Goal: Information Seeking & Learning: Find specific fact

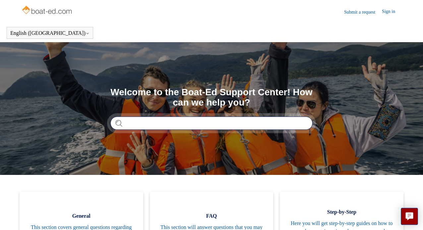
click at [178, 121] on input "Search" at bounding box center [211, 122] width 202 height 13
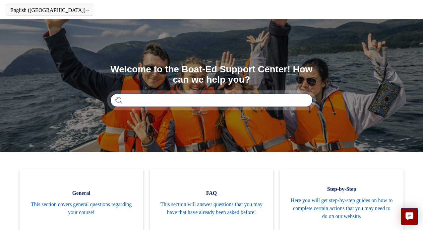
scroll to position [99, 0]
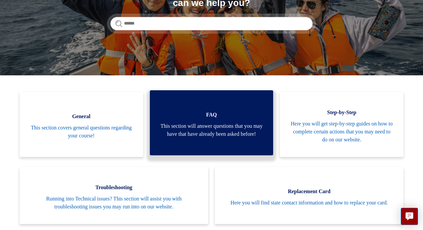
click at [217, 126] on span "This section will answer questions that you may have that have already been ask…" at bounding box center [212, 130] width 104 height 16
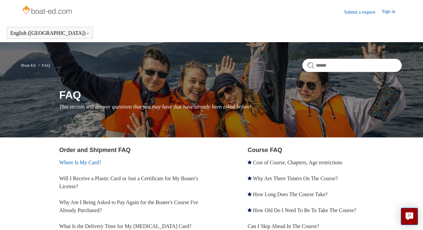
click at [94, 162] on link "Where Is My Card?" at bounding box center [80, 162] width 42 height 6
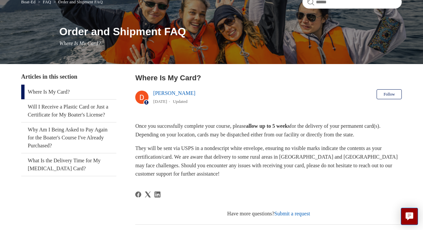
scroll to position [66, 0]
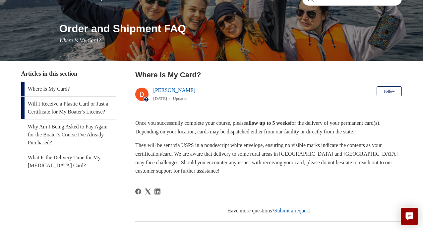
click at [61, 110] on link "Will I Receive a Plastic Card or Just a Certificate for My Boater's License?" at bounding box center [68, 107] width 95 height 23
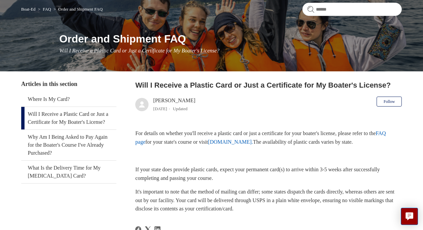
scroll to position [66, 0]
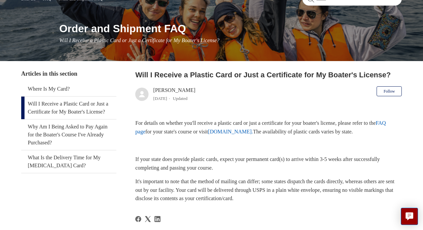
click at [253, 131] on link "[DOMAIN_NAME]." at bounding box center [230, 132] width 45 height 6
